Goal: Find specific page/section: Find specific page/section

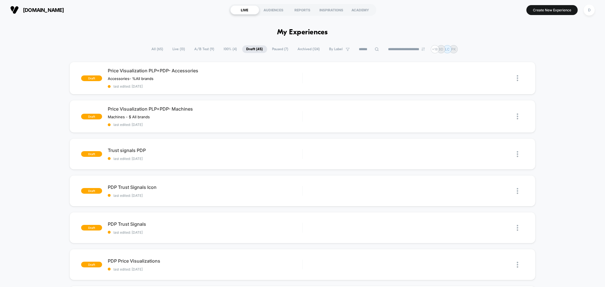
click at [150, 50] on span "All ( 65 )" at bounding box center [158, 49] width 20 height 8
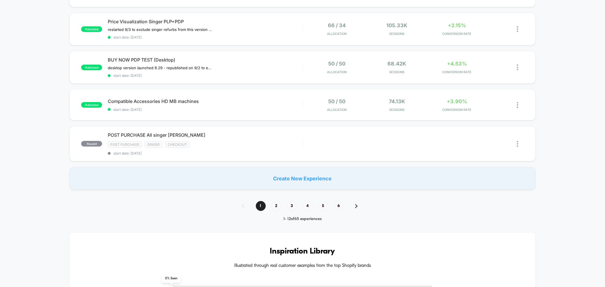
scroll to position [370, 0]
click at [280, 202] on span "2" at bounding box center [277, 207] width 10 height 10
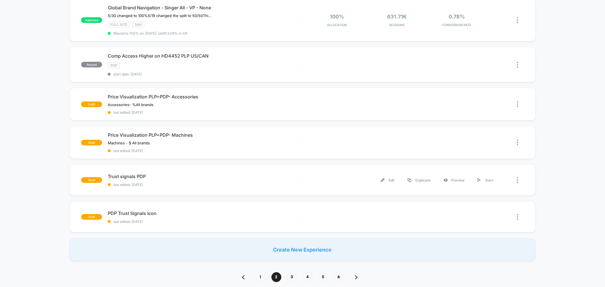
scroll to position [328, 0]
click at [260, 276] on span "1" at bounding box center [261, 277] width 10 height 10
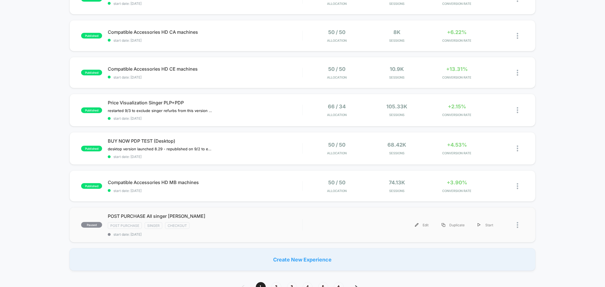
scroll to position [315, 0]
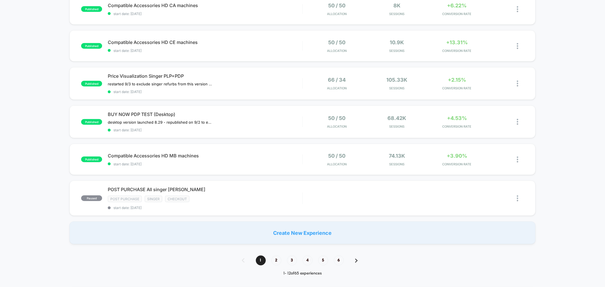
click at [279, 256] on span "2" at bounding box center [277, 261] width 10 height 10
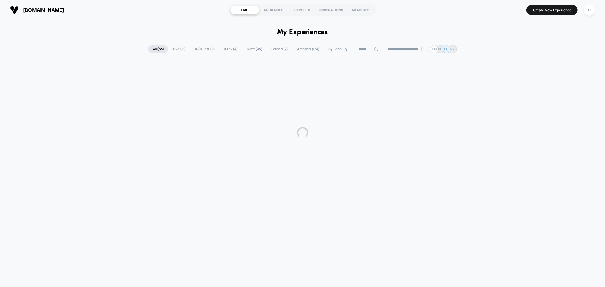
scroll to position [0, 0]
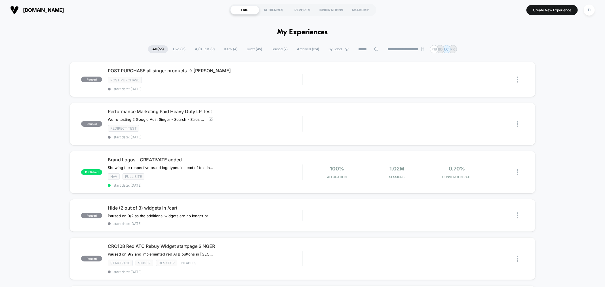
click at [276, 51] on span "Paused ( 7 )" at bounding box center [279, 49] width 25 height 8
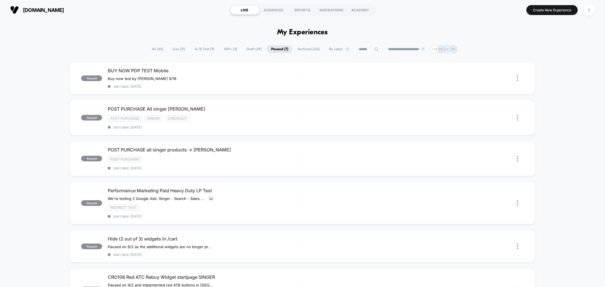
drag, startPoint x: 276, startPoint y: 51, endPoint x: 244, endPoint y: 51, distance: 32.1
click at [244, 51] on div "**********" at bounding box center [303, 49] width 310 height 8
click at [244, 51] on span "Draft ( 45 )" at bounding box center [254, 49] width 24 height 8
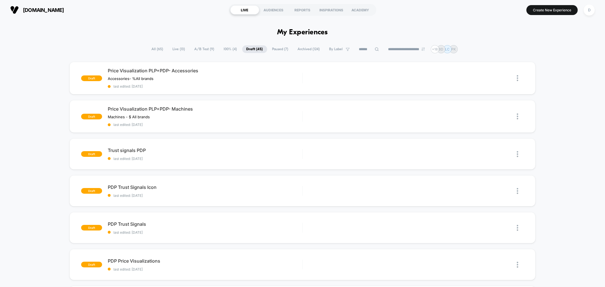
click at [229, 50] on span "100% ( 4 )" at bounding box center [231, 49] width 22 height 8
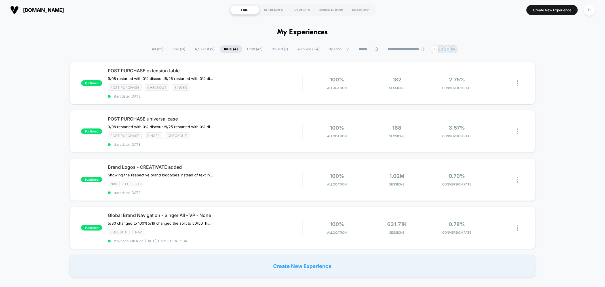
click at [206, 48] on span "A/B Test ( 9 )" at bounding box center [205, 49] width 28 height 8
